Goal: Task Accomplishment & Management: Complete application form

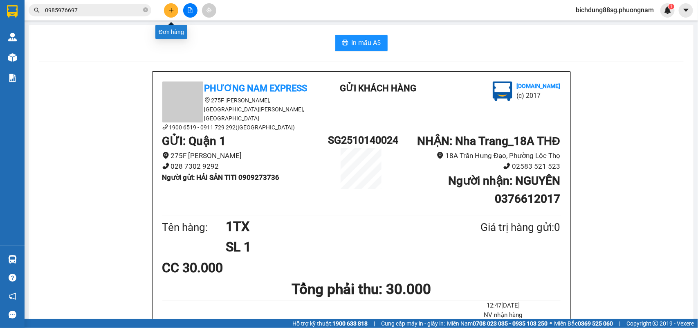
click at [173, 11] on icon "plus" at bounding box center [171, 10] width 6 height 6
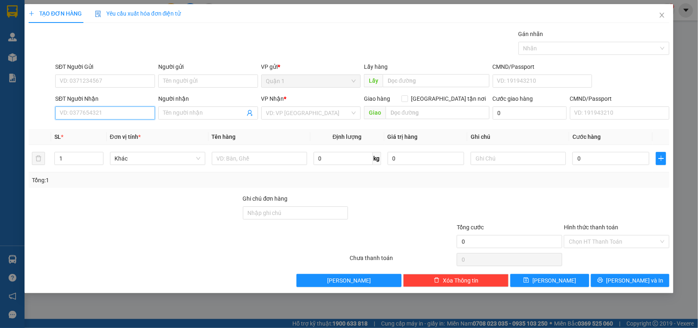
click at [94, 117] on input "SĐT Người Nhận" at bounding box center [105, 112] width 100 height 13
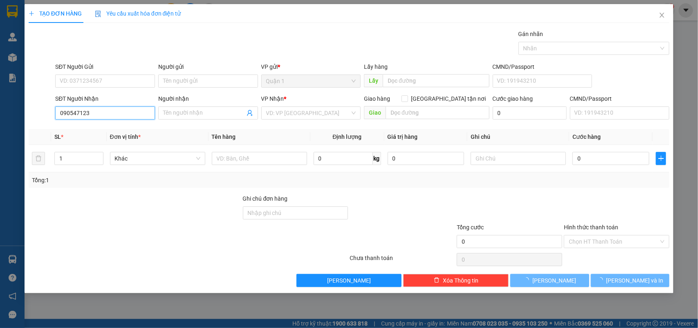
type input "0905471239"
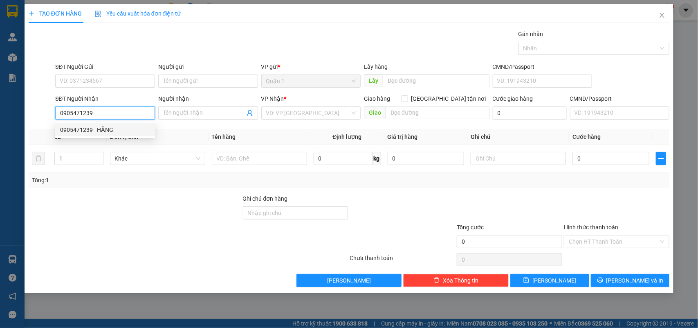
click at [99, 124] on div "0905471239 - HẰNG" at bounding box center [105, 129] width 100 height 13
type input "HẰNG"
type input "0905471239"
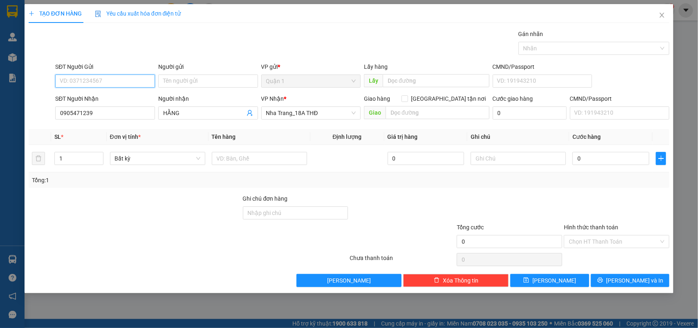
click at [124, 84] on input "SĐT Người Gửi" at bounding box center [105, 80] width 100 height 13
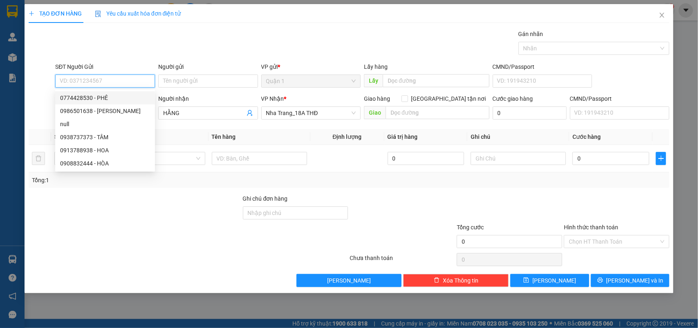
click at [97, 94] on div "0774428530 - PHÊ" at bounding box center [105, 97] width 90 height 9
type input "0774428530"
type input "PHÊ"
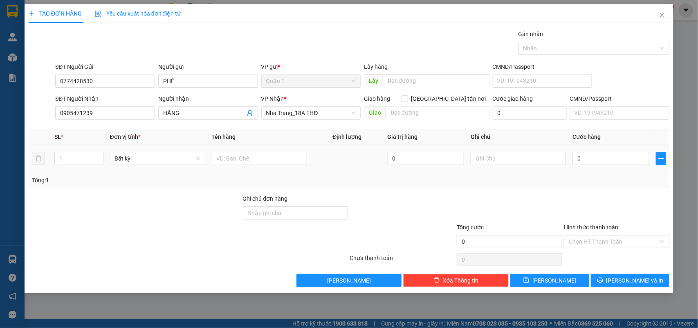
click at [293, 150] on div at bounding box center [259, 158] width 95 height 16
click at [275, 154] on input "text" at bounding box center [259, 158] width 95 height 13
type input "1 BỊCH XÁM"
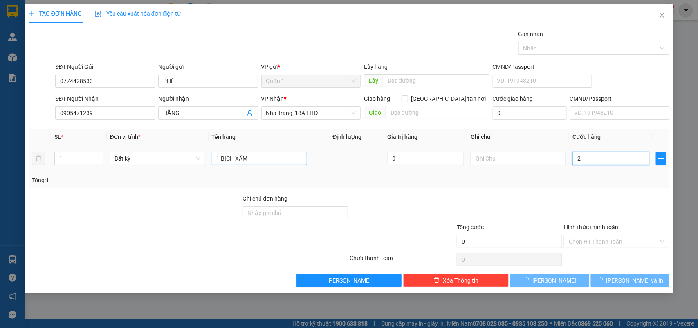
type input "20"
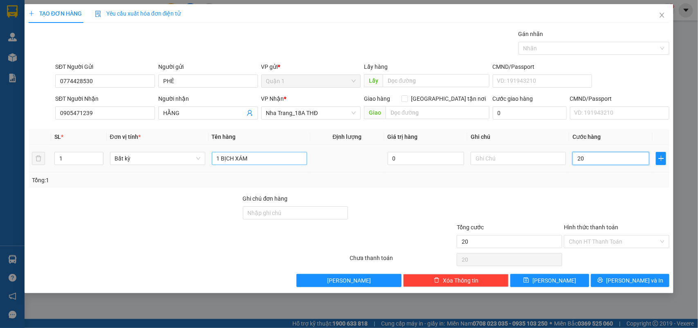
type input "20"
type input "20.000"
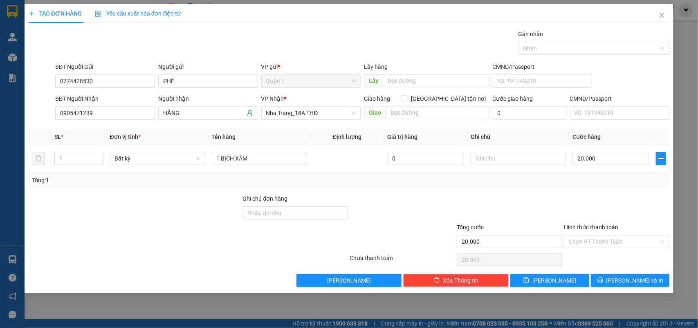
click at [619, 273] on div "Transit Pickup Surcharge Ids Transit Deliver Surcharge Ids Transit Deliver Surc…" at bounding box center [349, 157] width 641 height 257
drag, startPoint x: 622, startPoint y: 281, endPoint x: 608, endPoint y: 262, distance: 23.8
click at [621, 281] on button "[PERSON_NAME] và In" at bounding box center [630, 280] width 79 height 13
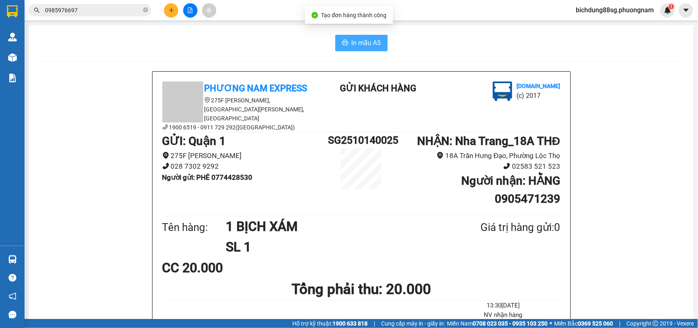
drag, startPoint x: 369, startPoint y: 29, endPoint x: 362, endPoint y: 50, distance: 21.6
click at [362, 50] on button "In mẫu A5" at bounding box center [361, 43] width 52 height 16
